Goal: Find specific page/section: Find specific page/section

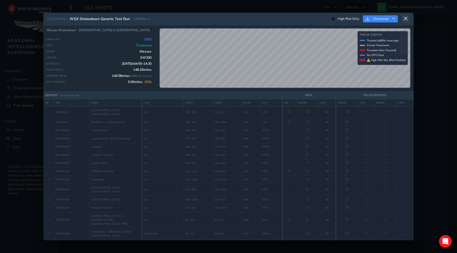
click at [407, 21] on icon at bounding box center [405, 18] width 5 height 5
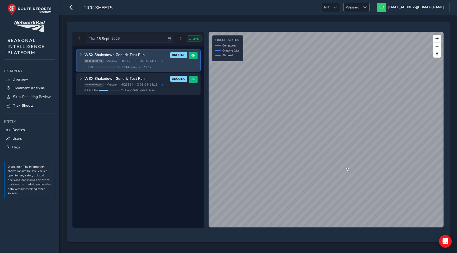
click at [360, 7] on span "Wessex" at bounding box center [352, 7] width 17 height 9
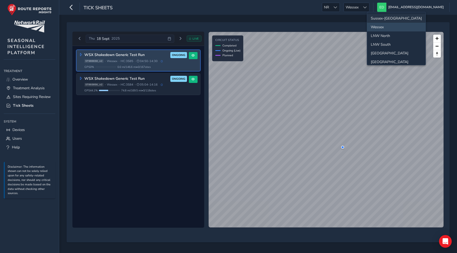
click at [380, 18] on li "Sussex-[GEOGRAPHIC_DATA]" at bounding box center [396, 18] width 58 height 9
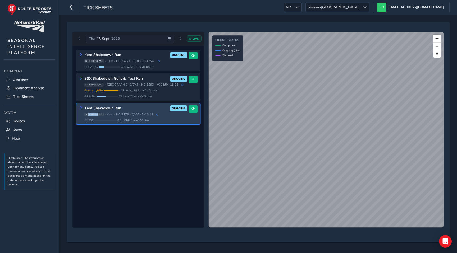
drag, startPoint x: 98, startPoint y: 114, endPoint x: 88, endPoint y: 113, distance: 9.3
click at [88, 113] on span "ST901070_v2" at bounding box center [93, 115] width 19 height 4
copy span "901070"
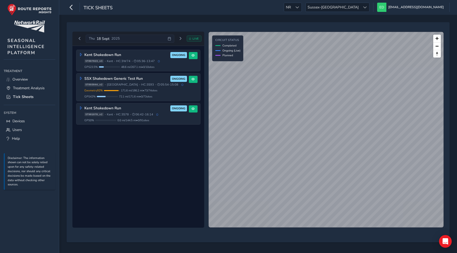
click at [165, 150] on div "Kent Shakedown Run ONGOING ST897023_v3 • [GEOGRAPHIC_DATA] • HC: 3W74 • 05:36 -…" at bounding box center [138, 137] width 132 height 182
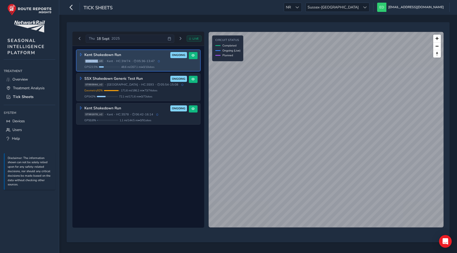
drag, startPoint x: 98, startPoint y: 61, endPoint x: 84, endPoint y: 61, distance: 13.7
click at [84, 61] on div "Kent Shakedown Run ONGOING ST897023_v3 • [GEOGRAPHIC_DATA] • HC: 3W74 • 05:36 -…" at bounding box center [133, 60] width 108 height 17
copy span "ST897023"
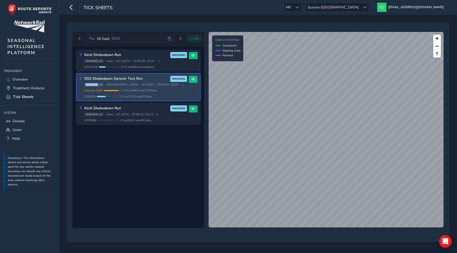
drag, startPoint x: 98, startPoint y: 86, endPoint x: 86, endPoint y: 86, distance: 11.9
click at [86, 86] on span "ST893044_v2" at bounding box center [93, 85] width 19 height 4
copy span "ST893044"
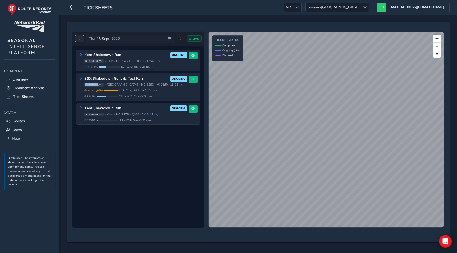
click at [78, 39] on span "Previous day" at bounding box center [79, 38] width 3 height 3
click at [81, 38] on button "Previous day" at bounding box center [79, 38] width 9 height 7
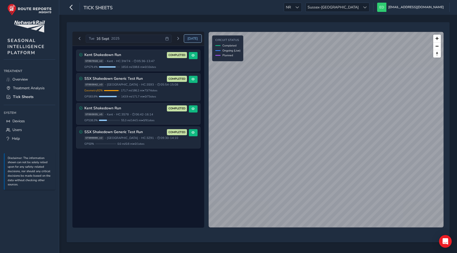
click at [195, 38] on span "[DATE]" at bounding box center [192, 38] width 10 height 4
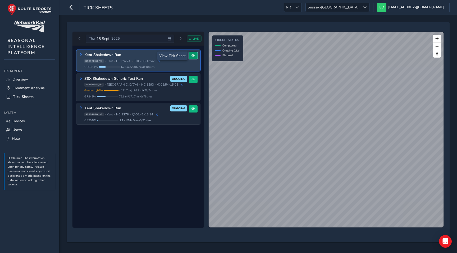
click at [192, 58] on button at bounding box center [193, 55] width 9 height 7
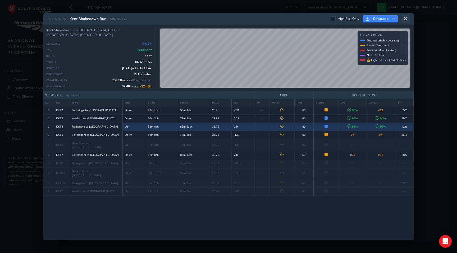
click at [408, 18] on button at bounding box center [405, 19] width 8 height 9
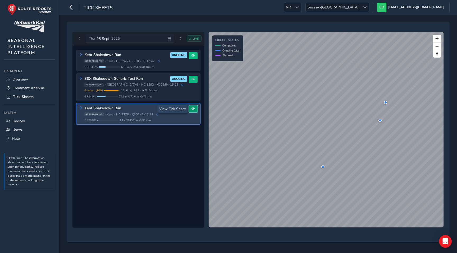
click at [192, 108] on span at bounding box center [192, 108] width 3 height 3
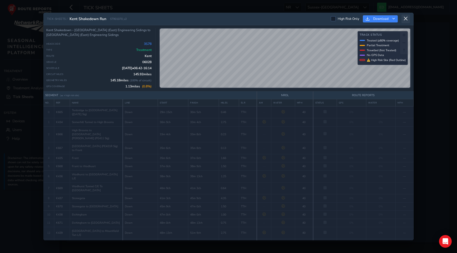
click at [406, 19] on icon at bounding box center [405, 18] width 5 height 5
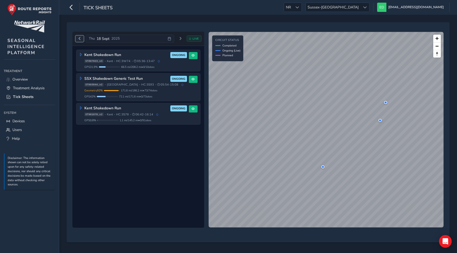
click at [80, 37] on span "Previous day" at bounding box center [79, 38] width 3 height 3
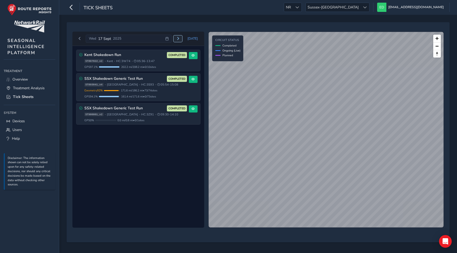
click at [179, 36] on button "Next day" at bounding box center [177, 38] width 9 height 7
click at [179, 38] on span "Next day" at bounding box center [180, 38] width 3 height 3
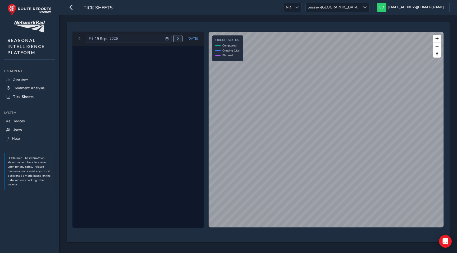
click at [180, 40] on button "Next day" at bounding box center [177, 38] width 9 height 7
click at [179, 40] on span "Next day" at bounding box center [177, 38] width 3 height 3
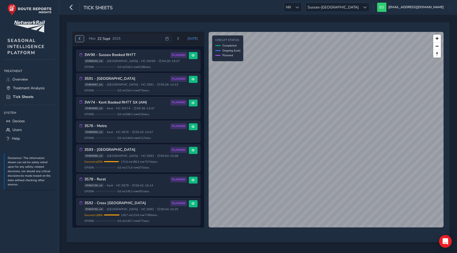
click at [79, 39] on span "Previous day" at bounding box center [79, 38] width 3 height 3
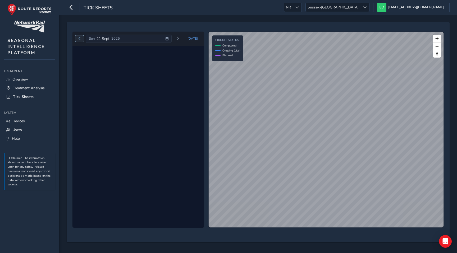
click at [79, 39] on span "Previous day" at bounding box center [79, 38] width 3 height 3
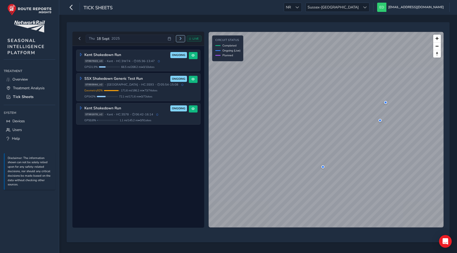
click at [181, 38] on span "Next day" at bounding box center [180, 38] width 3 height 3
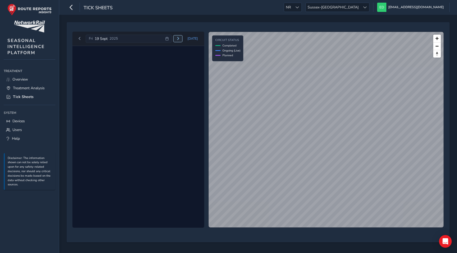
click at [179, 38] on span "Next day" at bounding box center [177, 38] width 3 height 3
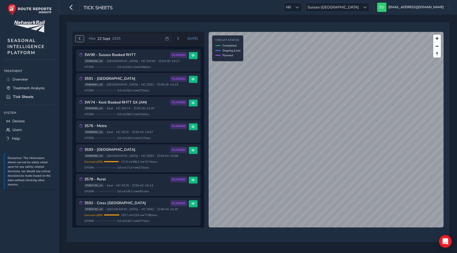
click at [82, 38] on button "Previous day" at bounding box center [79, 38] width 9 height 7
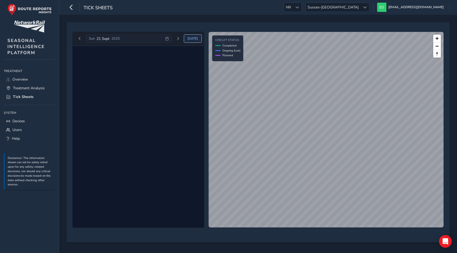
click at [194, 36] on button "[DATE]" at bounding box center [192, 39] width 17 height 8
